Goal: Task Accomplishment & Management: Use online tool/utility

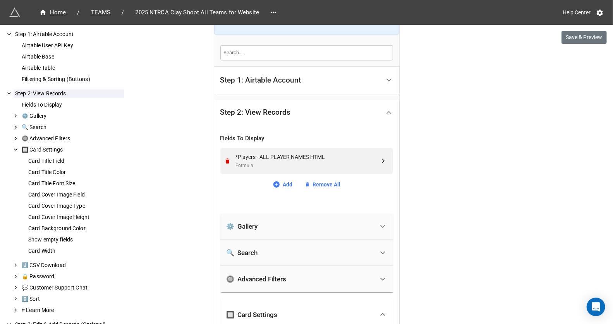
scroll to position [188, 0]
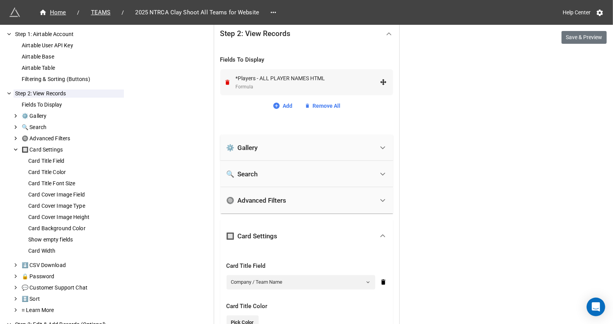
click at [333, 76] on div "*Players - ALL PLAYER NAMES HTML" at bounding box center [308, 78] width 144 height 9
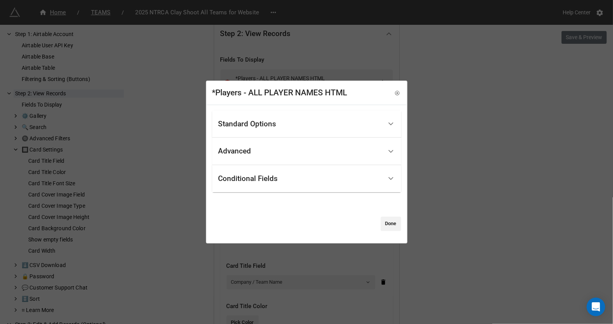
click at [263, 184] on div "Conditional Fields" at bounding box center [300, 179] width 164 height 18
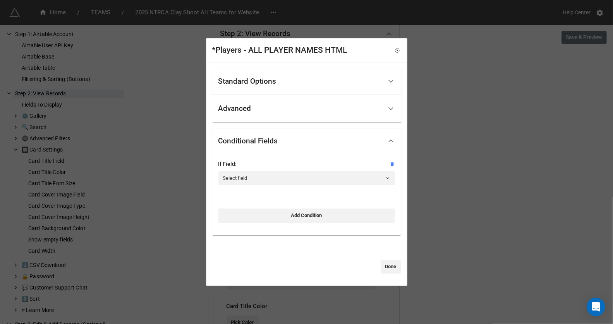
click at [263, 166] on div "If Field:" at bounding box center [306, 163] width 177 height 9
click at [261, 175] on link "Select field" at bounding box center [306, 178] width 177 height 14
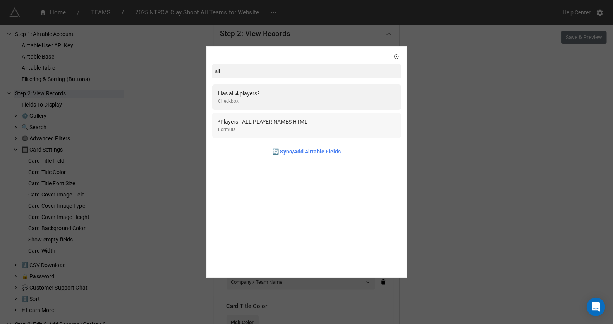
type input "all"
click at [326, 130] on div "*Players - ALL PLAYER NAMES HTML Formula" at bounding box center [306, 125] width 177 height 16
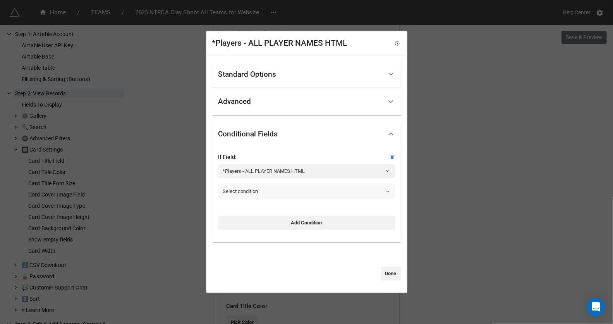
click at [268, 191] on link "Select condition" at bounding box center [306, 191] width 177 height 14
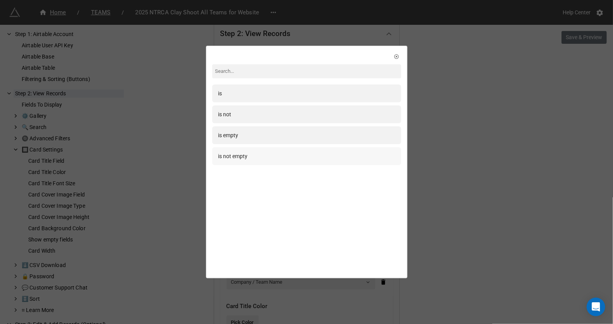
click at [275, 153] on div "is not empty" at bounding box center [306, 156] width 177 height 9
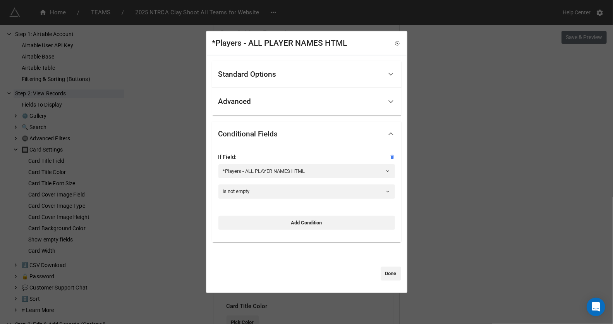
click at [385, 265] on div "Standard Options Title (Optional) Fixed Content Height (Optional) Show field ti…" at bounding box center [306, 170] width 189 height 220
click at [391, 273] on link "Done" at bounding box center [391, 273] width 21 height 14
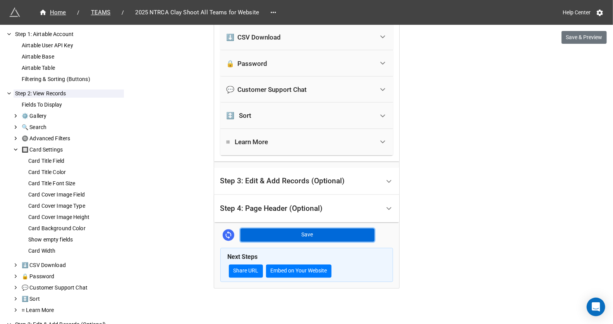
click at [353, 236] on button "Save" at bounding box center [307, 234] width 134 height 13
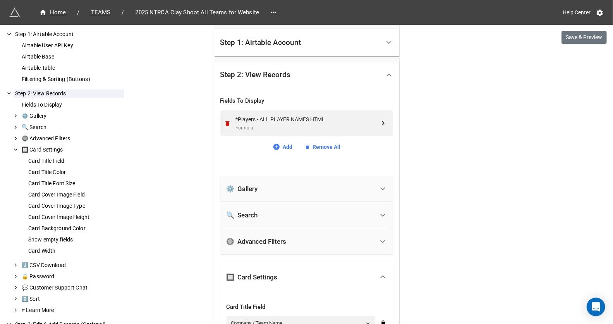
scroll to position [146, 0]
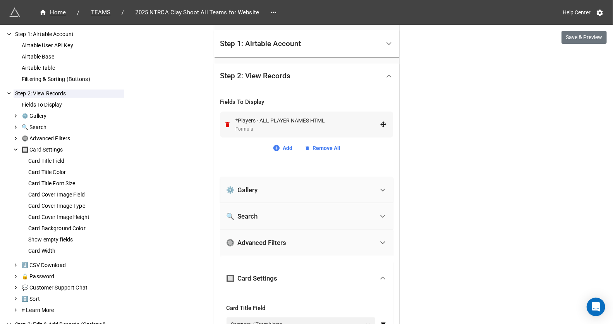
click at [335, 129] on div "Formula" at bounding box center [308, 128] width 144 height 7
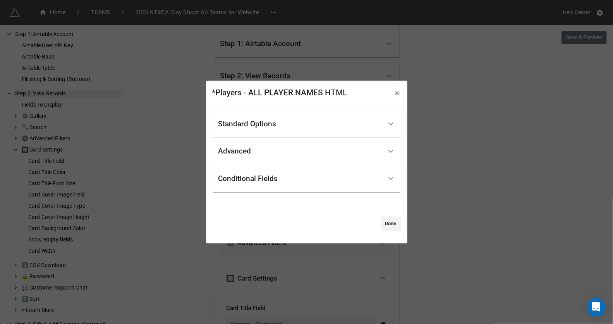
click at [279, 192] on div "Standard Options Title (Optional) Fixed Content Height (Optional) Show field ti…" at bounding box center [306, 170] width 189 height 120
click at [278, 183] on div "Conditional Fields" at bounding box center [300, 179] width 164 height 18
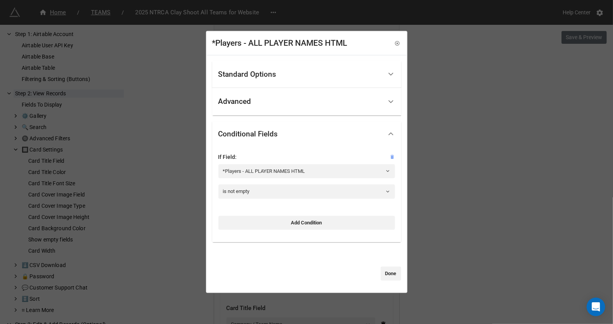
click at [389, 154] on icon at bounding box center [391, 156] width 5 height 5
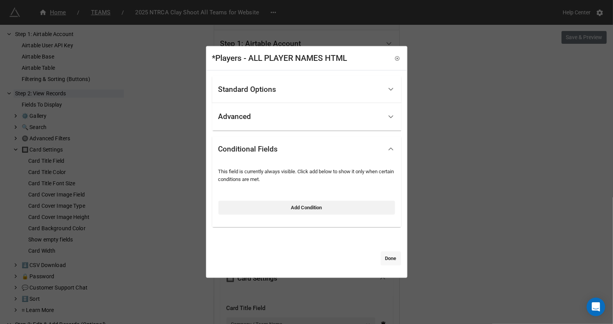
click at [390, 261] on link "Done" at bounding box center [391, 258] width 21 height 14
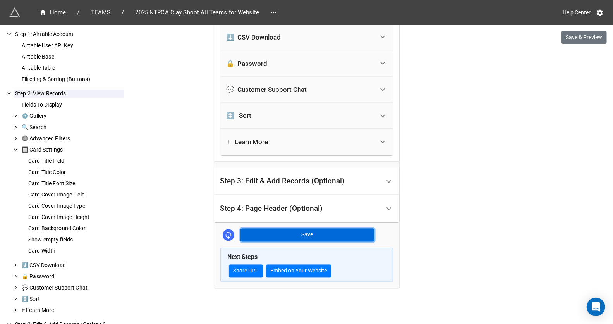
click at [323, 231] on button "Save" at bounding box center [307, 234] width 134 height 13
